Goal: Complete application form

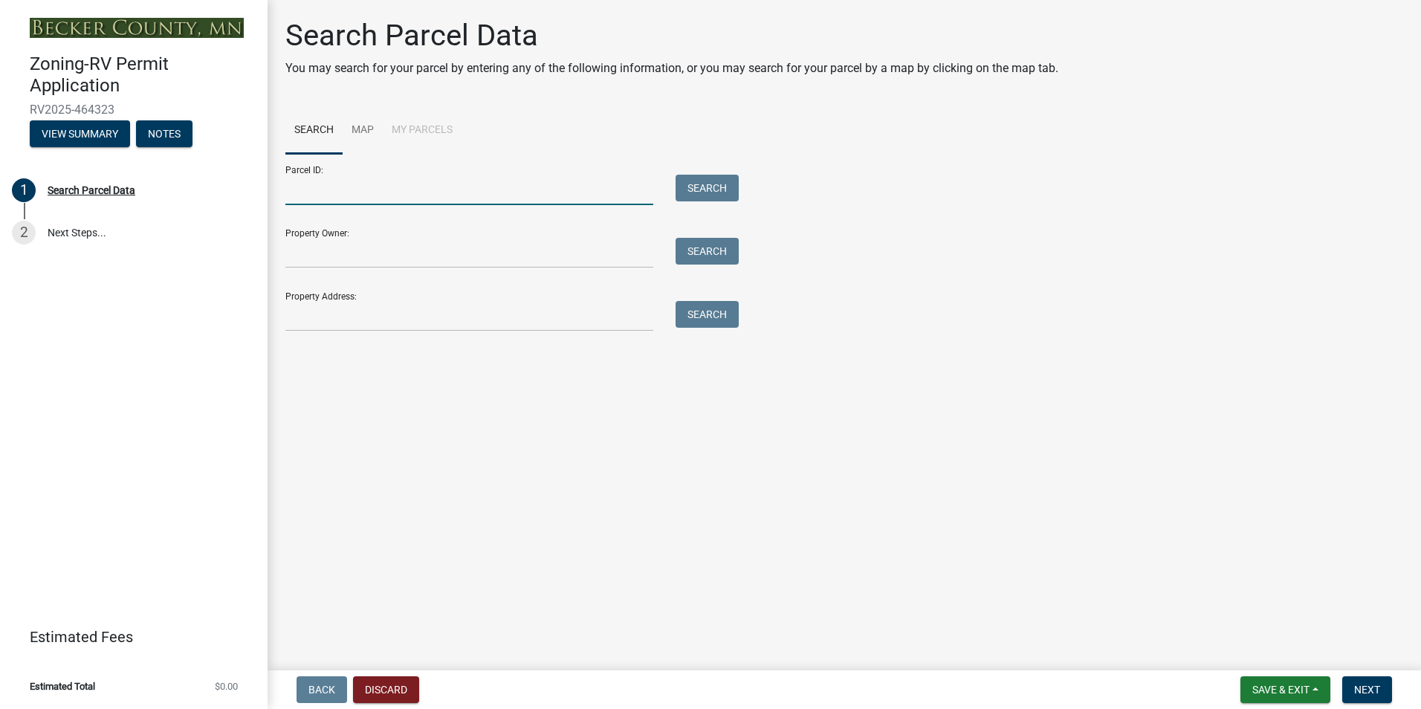
click at [458, 181] on input "Parcel ID:" at bounding box center [469, 190] width 368 height 30
click at [369, 132] on link "Map" at bounding box center [363, 131] width 40 height 48
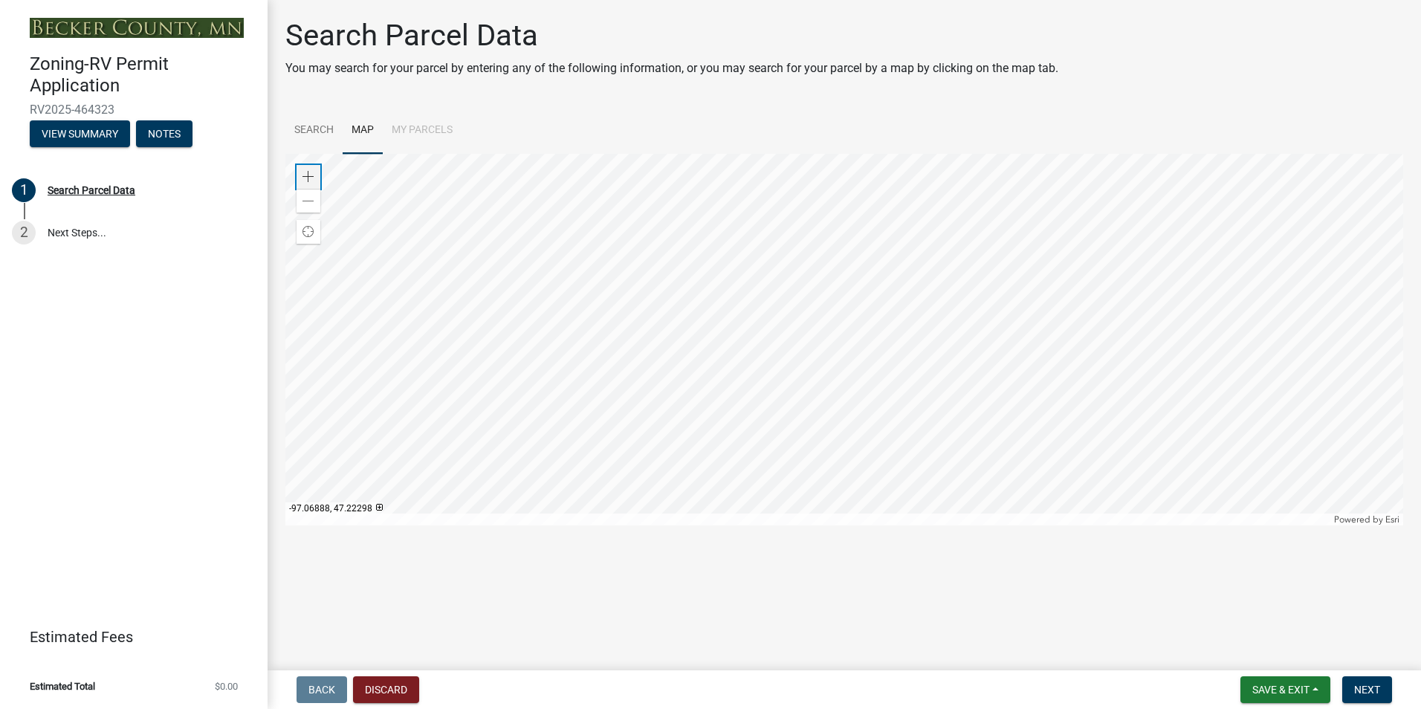
click at [310, 179] on span at bounding box center [308, 177] width 12 height 12
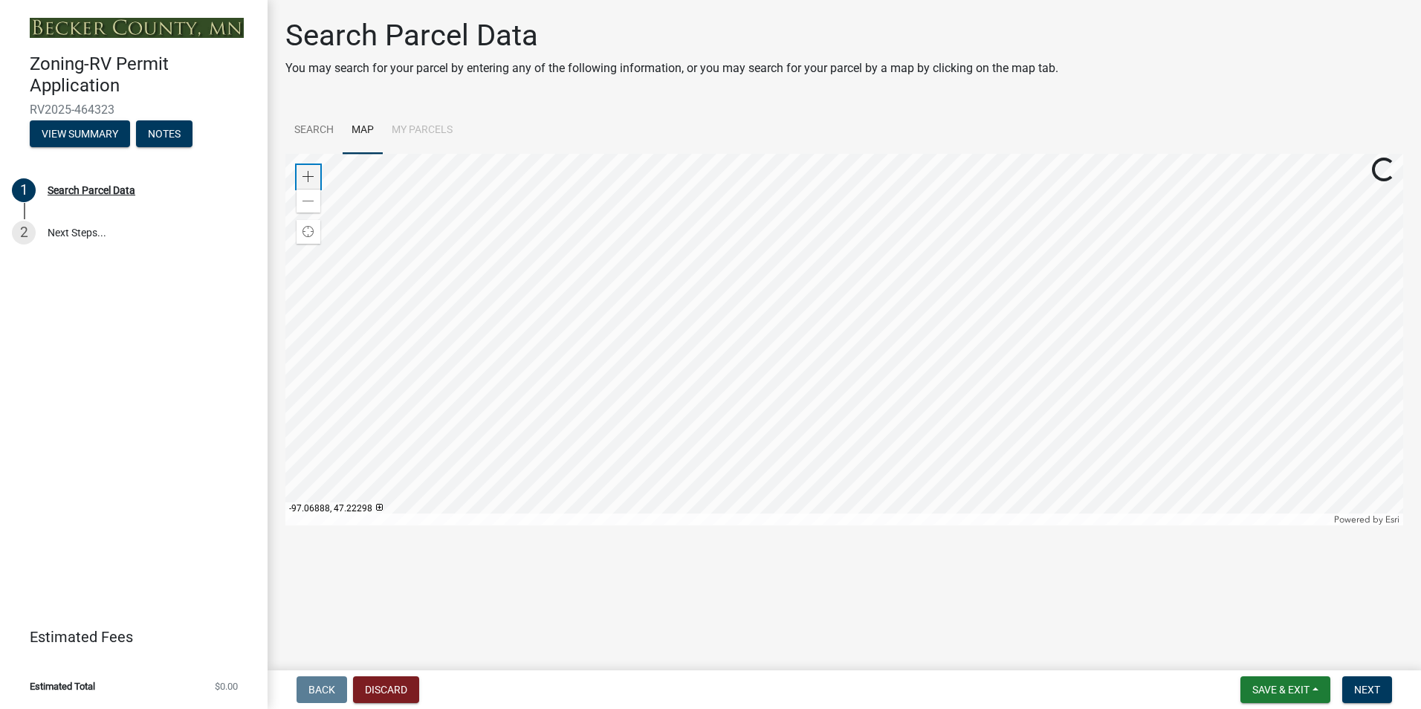
click at [310, 178] on span at bounding box center [308, 177] width 12 height 12
click at [637, 302] on div at bounding box center [844, 340] width 1118 height 372
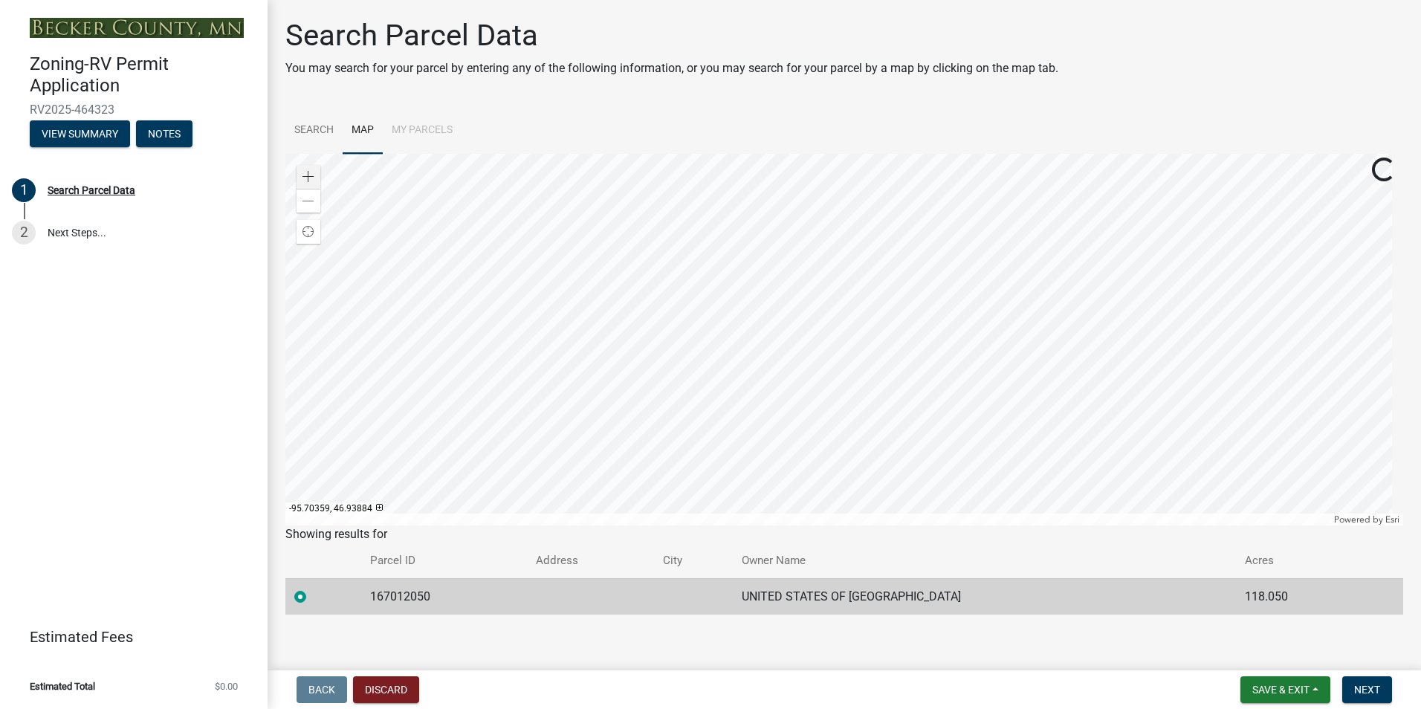
click at [399, 322] on div at bounding box center [844, 340] width 1118 height 372
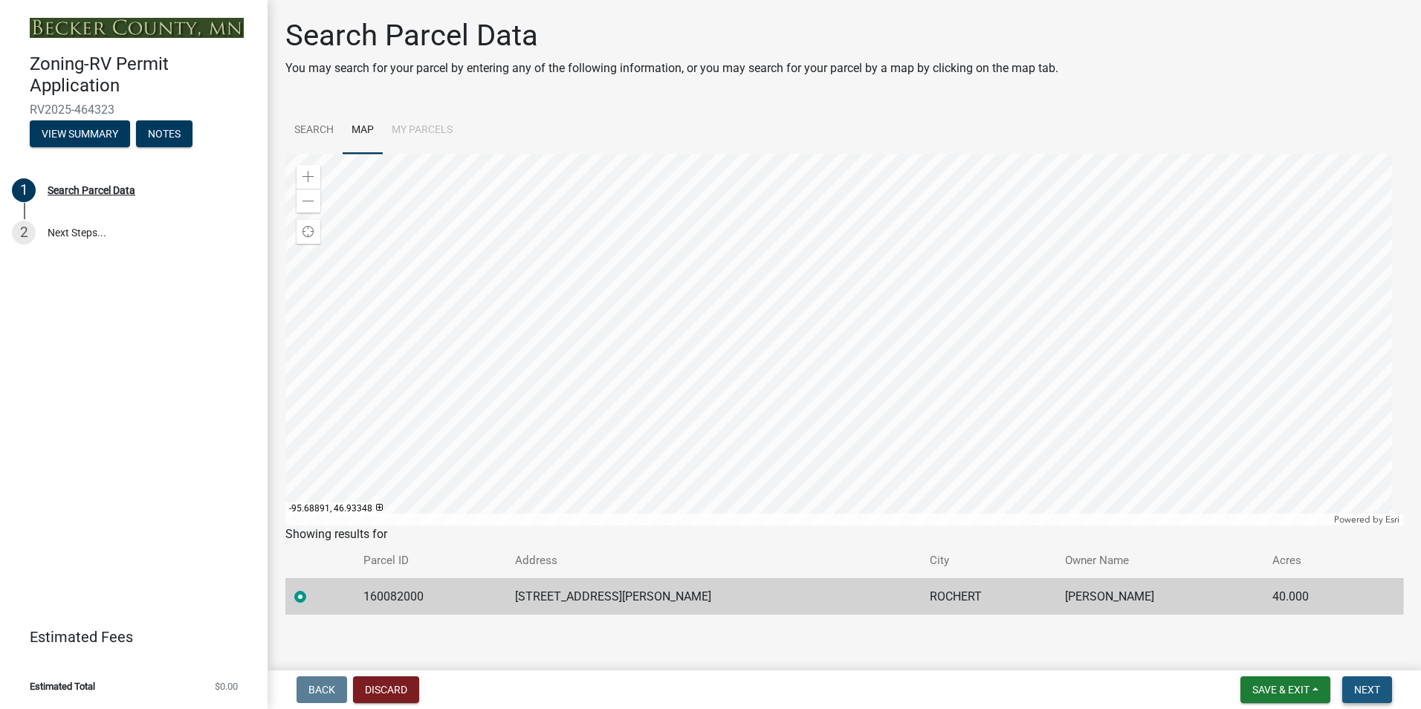
click at [1364, 689] on span "Next" at bounding box center [1367, 690] width 26 height 12
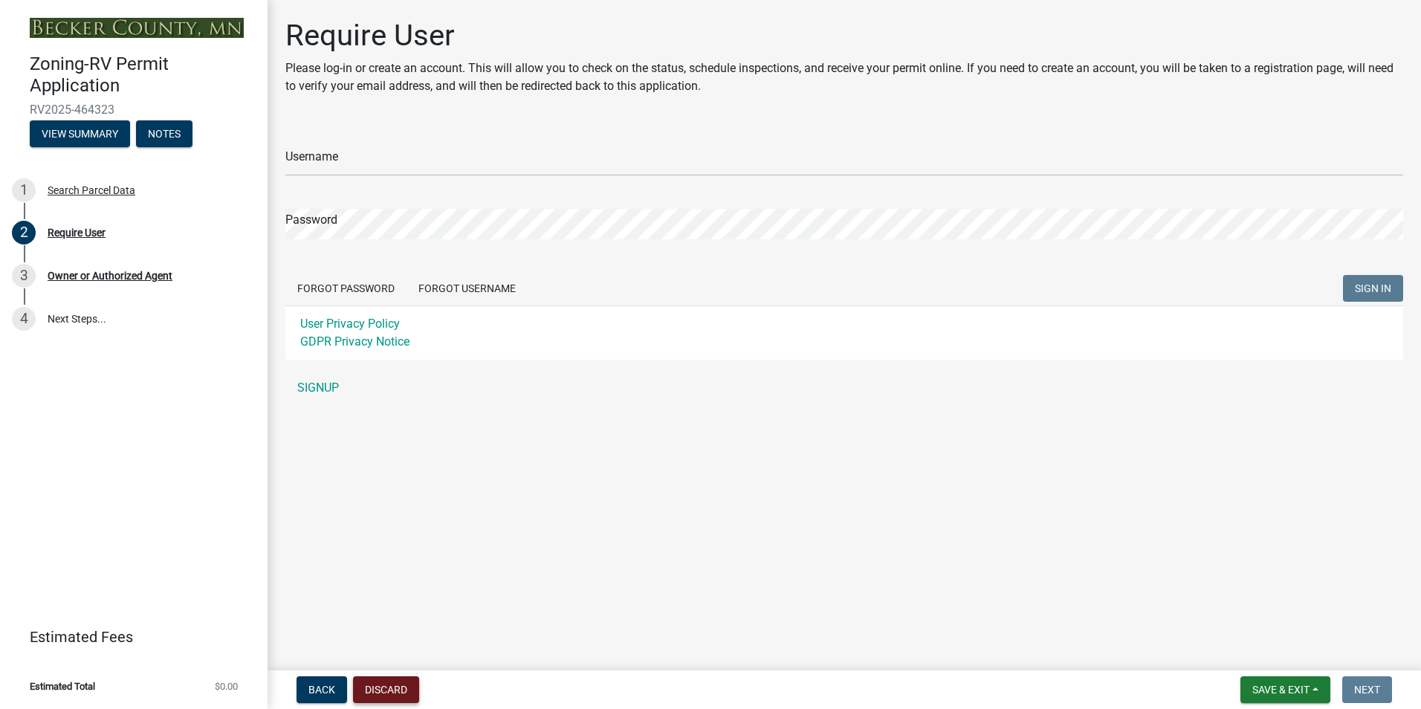
click at [398, 694] on button "Discard" at bounding box center [386, 689] width 66 height 27
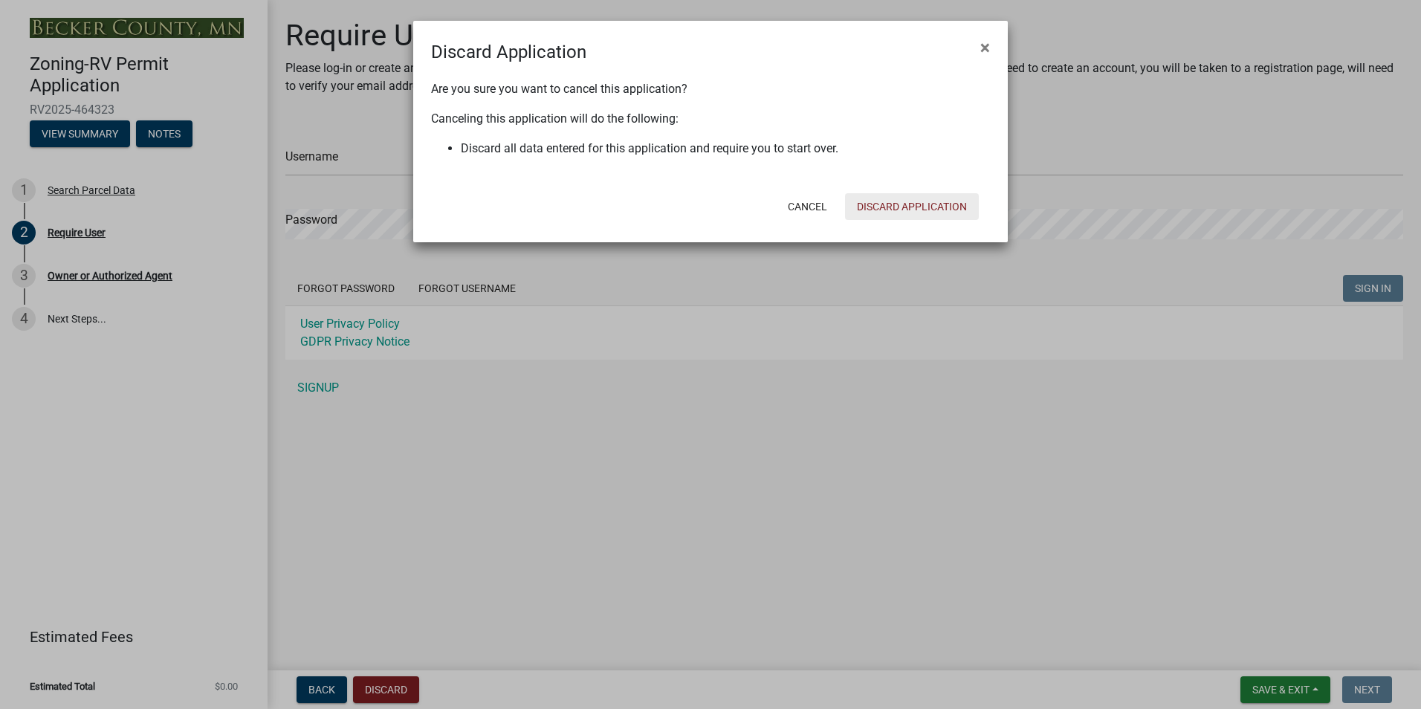
click at [947, 207] on button "Discard Application" at bounding box center [912, 206] width 134 height 27
